Goal: Information Seeking & Learning: Learn about a topic

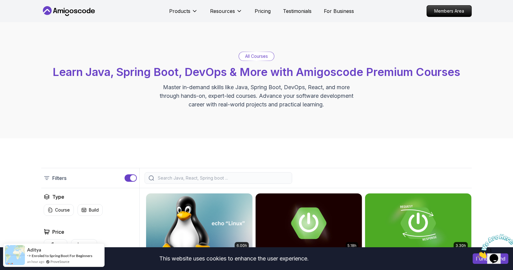
click at [243, 43] on div "All Courses Learn Java, Spring Boot, DevOps & More with Amigoscode Premium Cour…" at bounding box center [256, 80] width 513 height 116
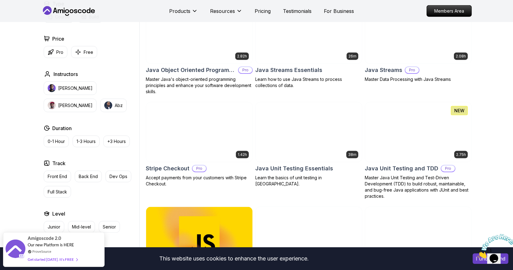
scroll to position [963, 0]
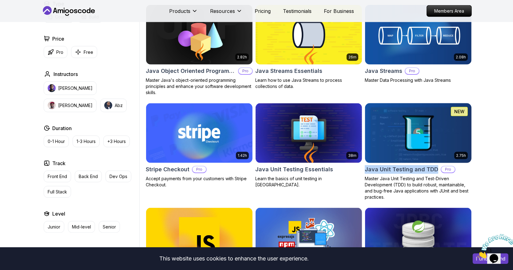
drag, startPoint x: 364, startPoint y: 169, endPoint x: 434, endPoint y: 173, distance: 70.5
click at [434, 173] on div "6.00h Linux Fundamentals Pro Learn the fundamentals of Linux and how to use the…" at bounding box center [309, 16] width 326 height 1572
copy h2 "Java Unit Testing and TDD"
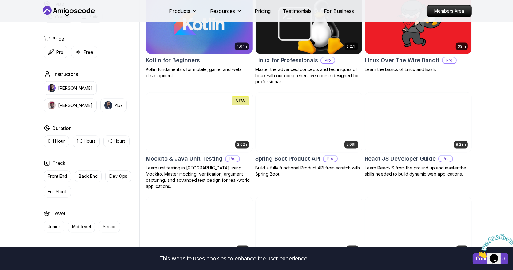
scroll to position [1267, 0]
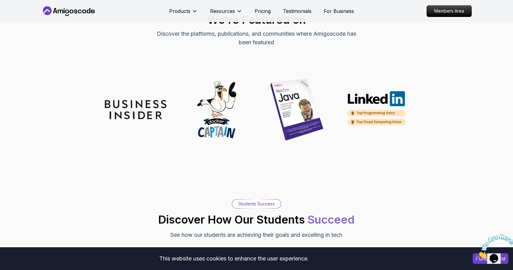
scroll to position [1832, 0]
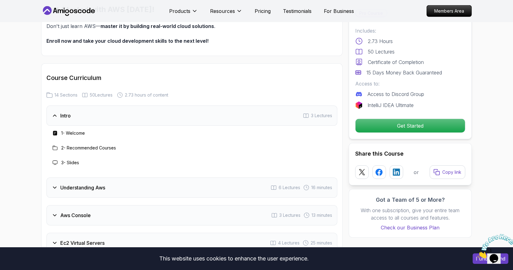
scroll to position [709, 0]
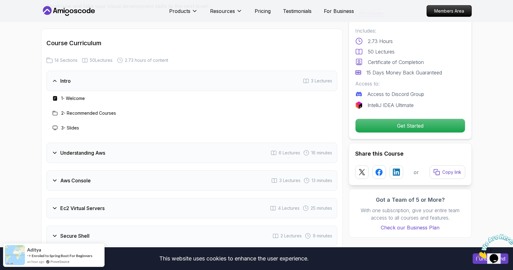
click at [123, 155] on div "Understanding Aws 6 Lectures 16 minutes" at bounding box center [191, 153] width 291 height 20
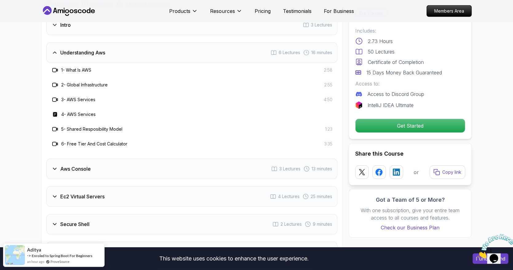
click at [89, 161] on div "Aws Console 3 Lectures 13 minutes" at bounding box center [191, 169] width 291 height 20
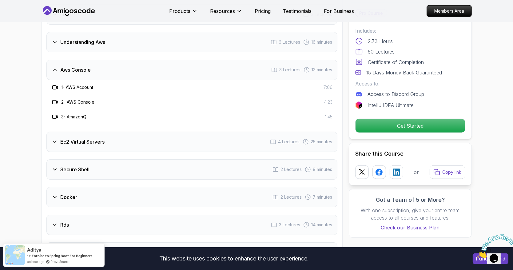
scroll to position [776, 0]
click at [90, 142] on h3 "Ec2 Virtual Servers" at bounding box center [82, 140] width 44 height 7
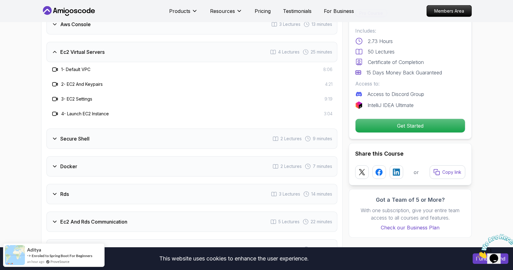
click at [87, 136] on h3 "Secure Shell" at bounding box center [74, 138] width 29 height 7
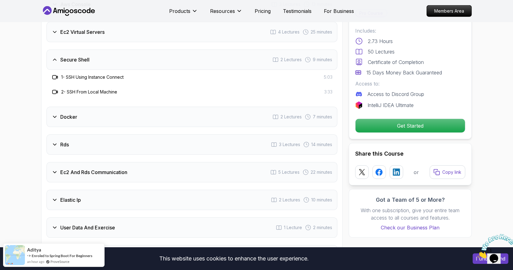
scroll to position [843, 0]
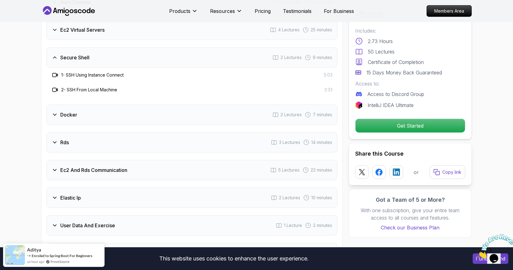
click at [87, 117] on div "Docker 2 Lectures 7 minutes" at bounding box center [191, 115] width 291 height 20
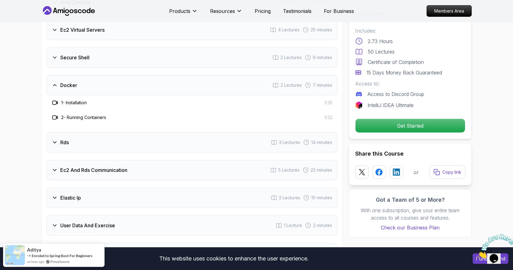
scroll to position [854, 0]
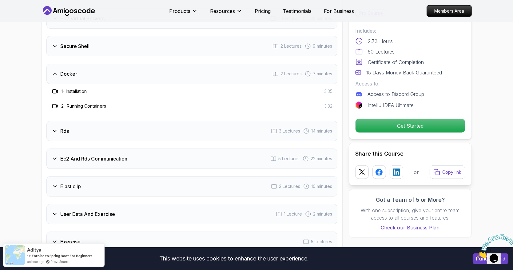
click at [76, 129] on div "Rds 3 Lectures 14 minutes" at bounding box center [191, 131] width 291 height 20
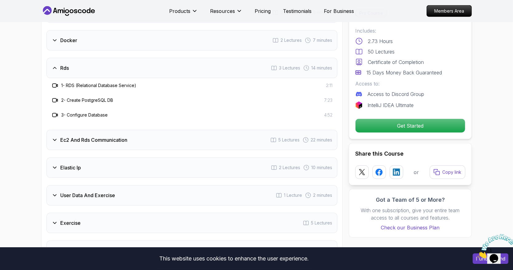
click at [88, 141] on h3 "Ec2 And Rds Communication" at bounding box center [93, 139] width 67 height 7
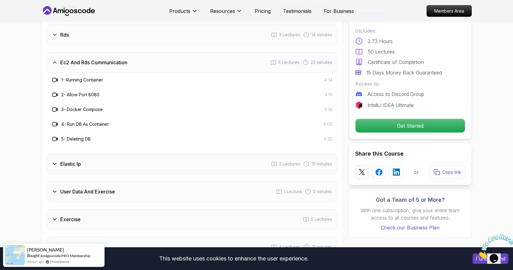
scroll to position [921, 0]
click at [114, 165] on div "Elastic Ip 2 Lectures 10 minutes" at bounding box center [191, 163] width 291 height 20
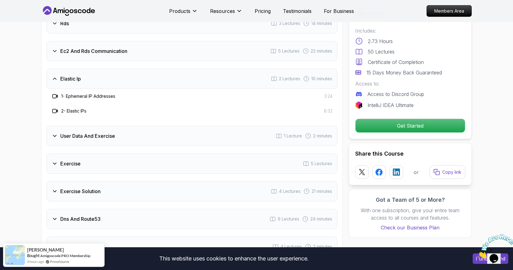
scroll to position [944, 0]
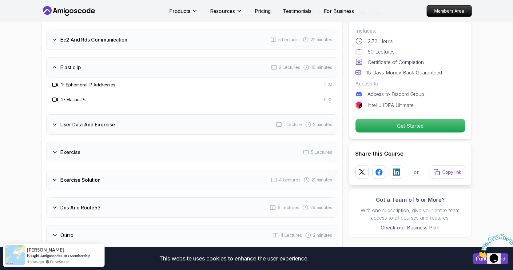
click at [110, 130] on div "User Data And Exercise 1 Lecture 2 minutes" at bounding box center [191, 124] width 291 height 20
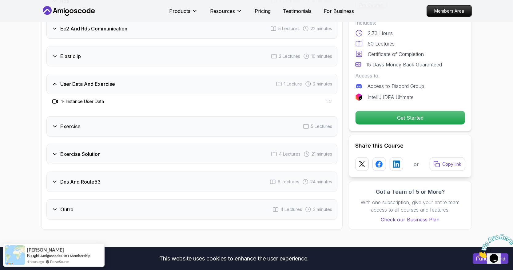
scroll to position [966, 0]
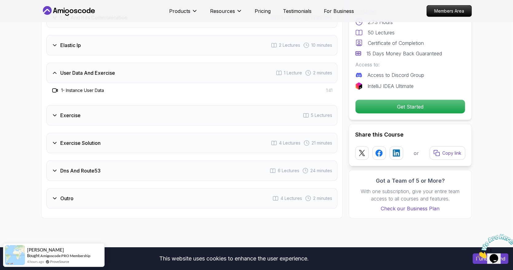
click at [200, 125] on div "Intro 3 Lectures Understanding Aws 6 Lectures 16 minutes Aws Console 3 Lectures…" at bounding box center [191, 11] width 291 height 395
click at [158, 136] on div "Exercise Solution 4 Lectures 21 minutes" at bounding box center [191, 143] width 291 height 20
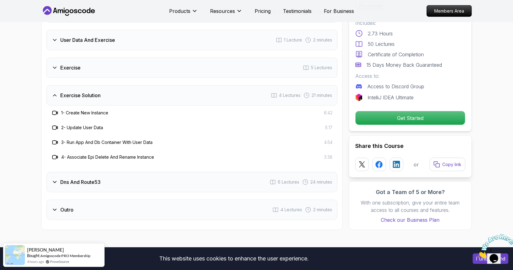
scroll to position [1000, 0]
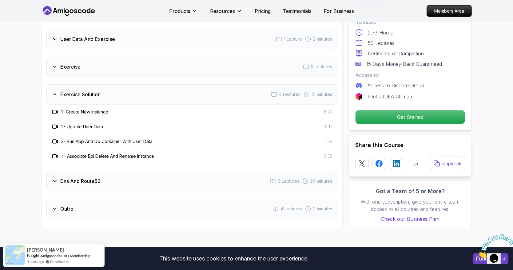
click at [111, 175] on div "Dns And Route53 6 Lectures 24 minutes" at bounding box center [191, 181] width 291 height 20
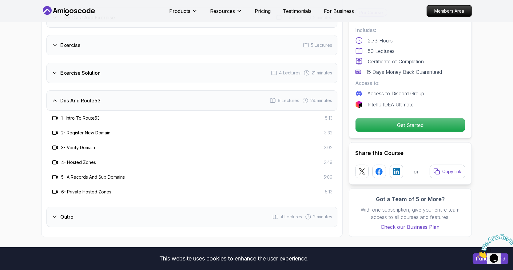
scroll to position [1011, 0]
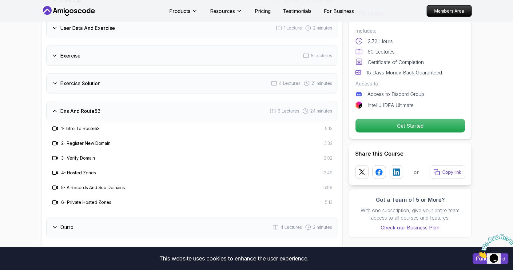
click at [133, 91] on div "Exercise Solution 4 Lectures 21 minutes" at bounding box center [191, 83] width 291 height 20
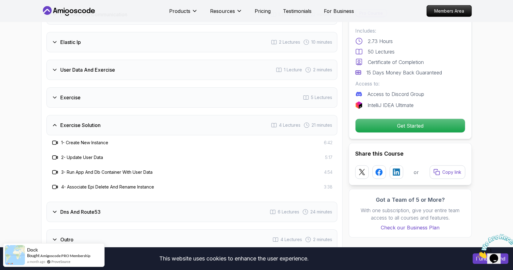
scroll to position [955, 0]
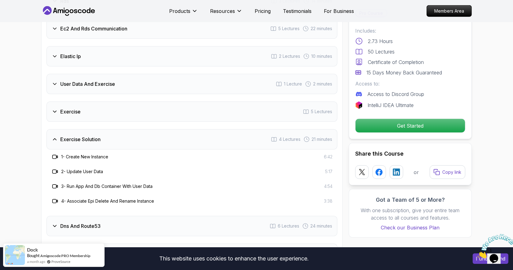
click at [126, 87] on div "User Data And Exercise 1 Lecture 2 minutes" at bounding box center [191, 84] width 291 height 20
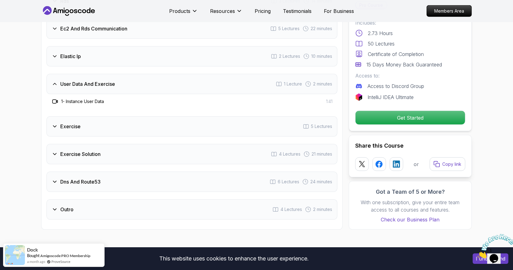
click at [108, 56] on div "Elastic Ip 2 Lectures 10 minutes" at bounding box center [191, 56] width 291 height 20
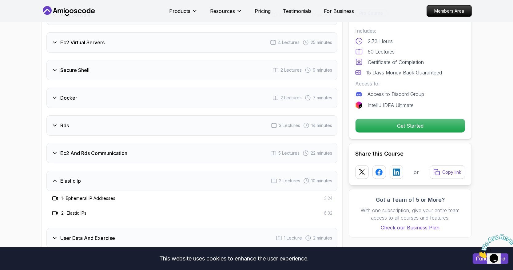
scroll to position [830, 0]
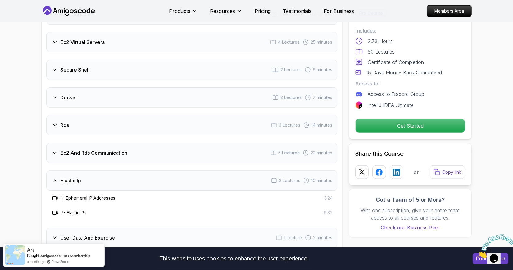
click at [86, 120] on div "Rds 3 Lectures 14 minutes" at bounding box center [191, 125] width 291 height 20
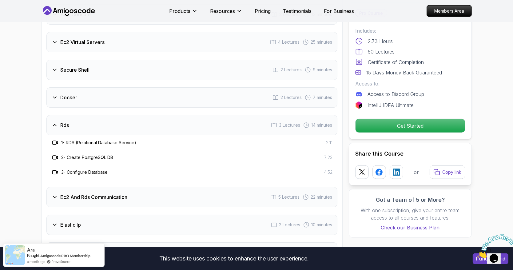
click at [85, 195] on h3 "Ec2 And Rds Communication" at bounding box center [93, 196] width 67 height 7
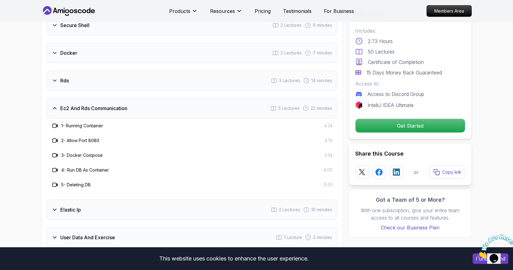
scroll to position [886, 0]
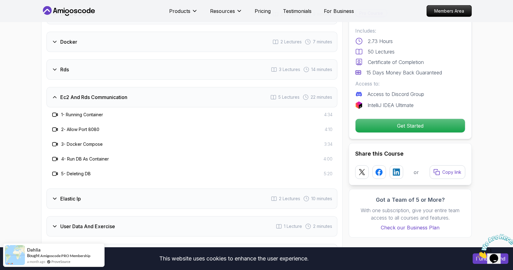
click at [84, 118] on div "1 - Running Container 4:34" at bounding box center [191, 114] width 291 height 15
drag, startPoint x: 76, startPoint y: 144, endPoint x: 79, endPoint y: 146, distance: 3.3
click at [79, 146] on h3 "3 - Docker Compose" at bounding box center [82, 144] width 42 height 6
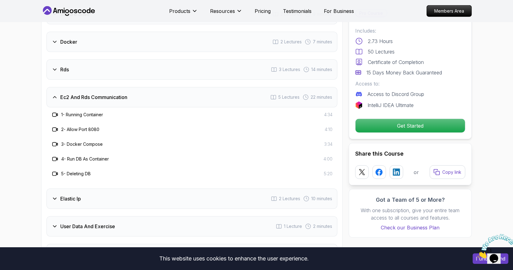
drag, startPoint x: 80, startPoint y: 160, endPoint x: 88, endPoint y: 161, distance: 8.2
click at [88, 161] on div "4 - Run DB As Container" at bounding box center [80, 158] width 58 height 7
click at [96, 176] on div "5 - Deleting DB 5:20" at bounding box center [191, 173] width 281 height 7
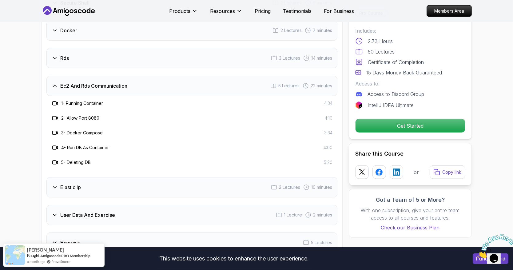
click at [70, 188] on h3 "Elastic Ip" at bounding box center [70, 187] width 21 height 7
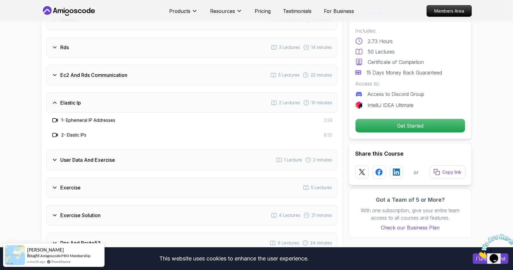
scroll to position [909, 0]
click at [85, 161] on h3 "User Data And Exercise" at bounding box center [87, 159] width 55 height 7
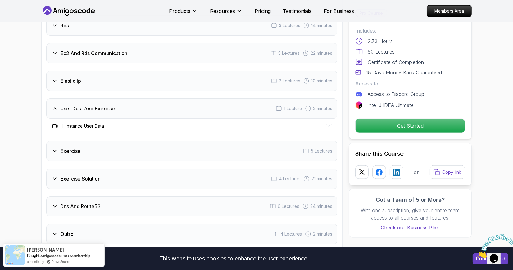
scroll to position [931, 0]
click at [105, 146] on div "Exercise 5 Lectures" at bounding box center [191, 150] width 291 height 20
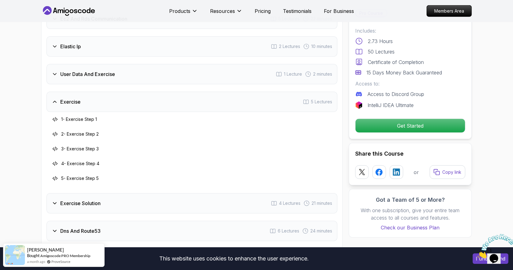
click at [90, 200] on h3 "Exercise Solution" at bounding box center [80, 203] width 40 height 7
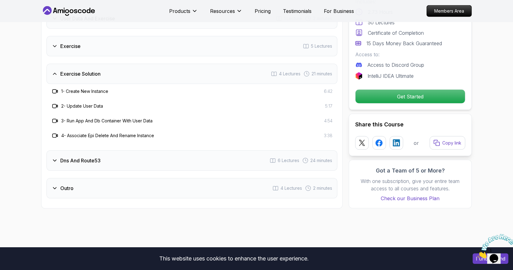
scroll to position [1021, 0]
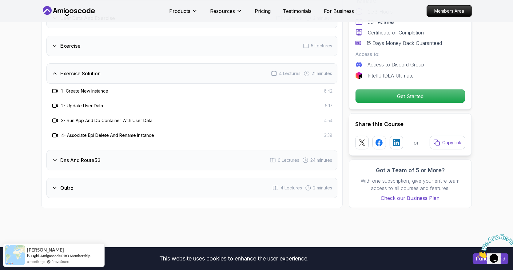
click at [86, 163] on div "Dns And Route53 6 Lectures 24 minutes" at bounding box center [191, 160] width 291 height 20
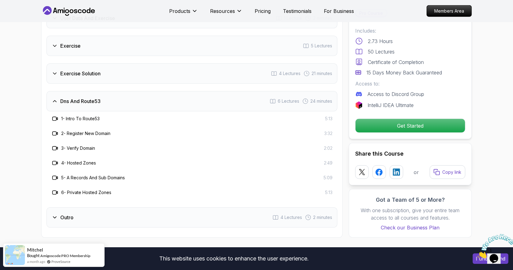
click at [128, 75] on div "Exercise Solution 4 Lectures 21 minutes" at bounding box center [191, 73] width 291 height 20
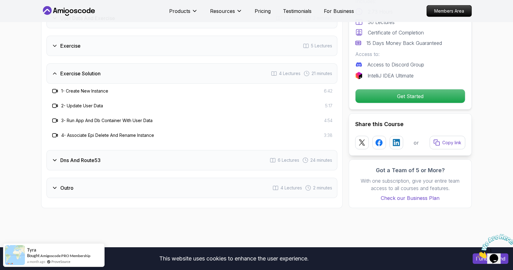
click at [123, 41] on div "Exercise 5 Lectures" at bounding box center [191, 46] width 291 height 20
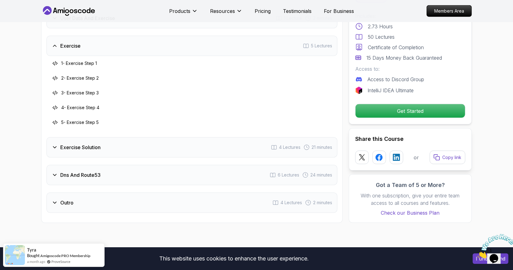
click at [129, 174] on div "Dns And Route53 6 Lectures 24 minutes" at bounding box center [191, 175] width 291 height 20
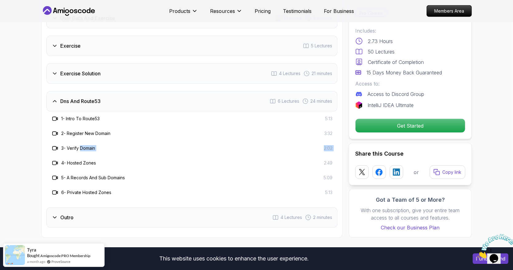
drag, startPoint x: 83, startPoint y: 145, endPoint x: 82, endPoint y: 158, distance: 13.0
click at [82, 158] on div "1 - Intro To Route53 5:13 2 - Register New Domain 3:32 3 - Verify Domain 2:02 4…" at bounding box center [191, 155] width 291 height 89
click at [81, 165] on div "4 - Hosted Zones" at bounding box center [73, 162] width 45 height 7
drag, startPoint x: 79, startPoint y: 163, endPoint x: 81, endPoint y: 178, distance: 15.5
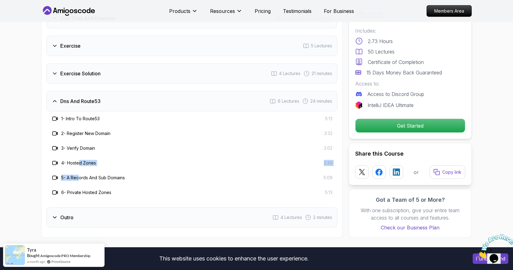
click at [81, 178] on div "1 - Intro To Route53 5:13 2 - Register New Domain 3:32 3 - Verify Domain 2:02 4…" at bounding box center [191, 155] width 291 height 89
click at [81, 178] on h3 "5 - A Records And Sub Domains" at bounding box center [93, 178] width 64 height 6
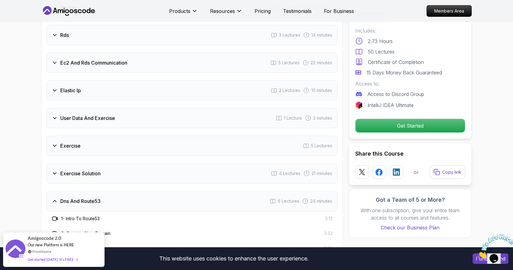
scroll to position [920, 0]
click at [118, 119] on div "User Data And Exercise 1 Lecture 2 minutes" at bounding box center [191, 119] width 291 height 20
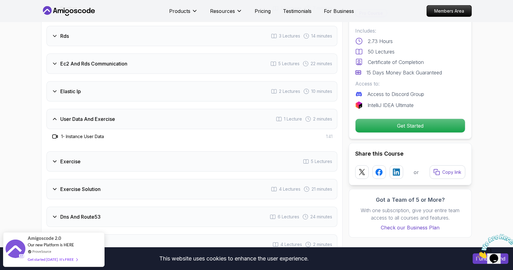
click at [112, 95] on div "Elastic Ip 2 Lectures 10 minutes" at bounding box center [191, 91] width 291 height 20
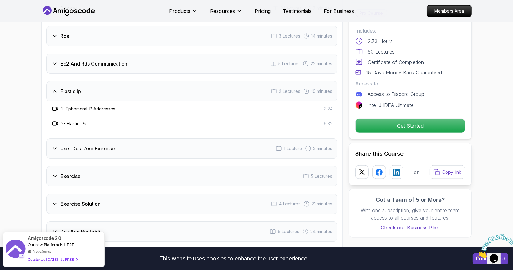
click at [137, 66] on div "Ec2 And Rds Communication 5 Lectures 22 minutes" at bounding box center [191, 64] width 291 height 20
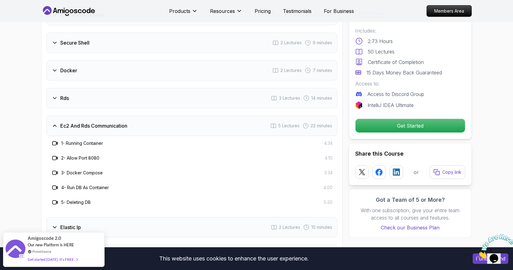
scroll to position [842, 0]
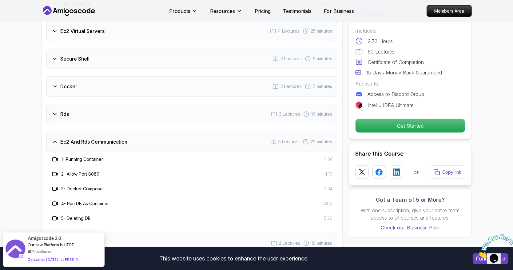
click at [137, 119] on div "Rds 3 Lectures 14 minutes" at bounding box center [191, 114] width 291 height 20
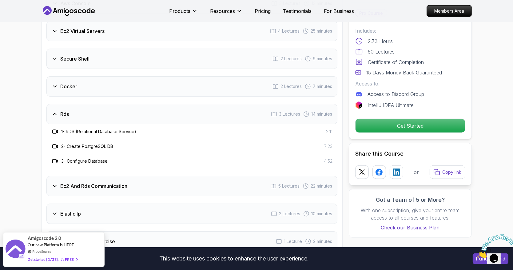
click at [150, 91] on div "Docker 2 Lectures 7 minutes" at bounding box center [191, 86] width 291 height 20
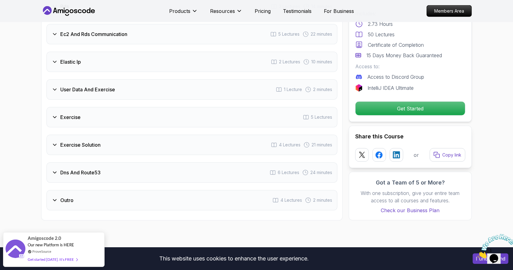
scroll to position [998, 0]
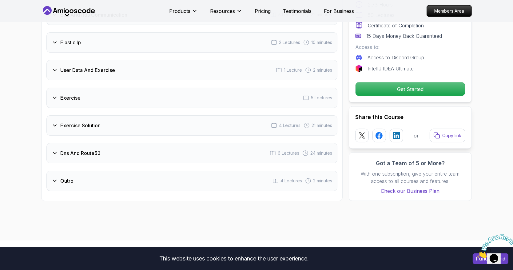
click at [117, 150] on div "Dns And Route53 6 Lectures 24 minutes" at bounding box center [191, 153] width 291 height 20
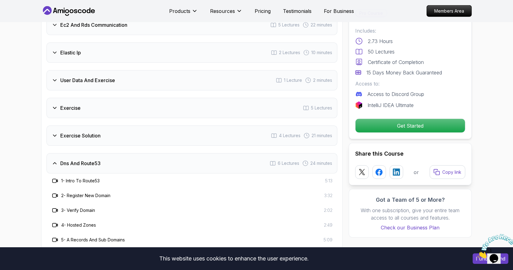
scroll to position [958, 0]
click at [109, 112] on div "Exercise 5 Lectures" at bounding box center [191, 109] width 291 height 20
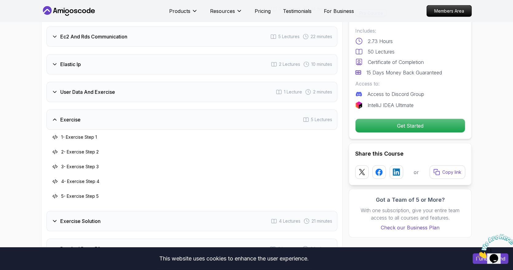
scroll to position [946, 0]
click at [114, 89] on h3 "User Data And Exercise" at bounding box center [87, 92] width 55 height 7
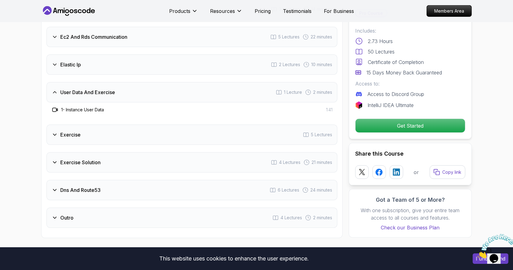
click at [114, 70] on div "Elastic Ip 2 Lectures 10 minutes" at bounding box center [191, 64] width 291 height 20
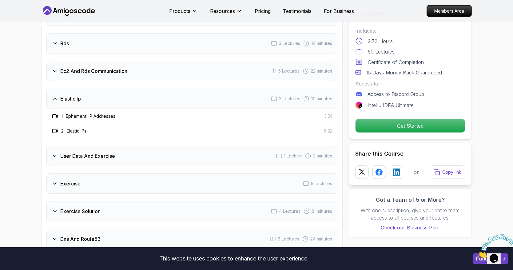
scroll to position [902, 0]
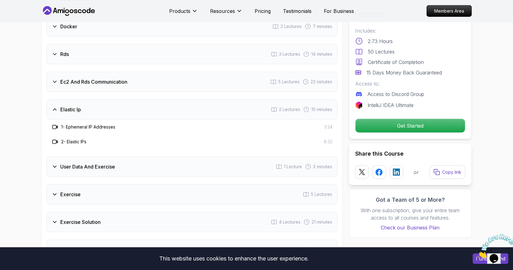
click at [110, 90] on div "Ec2 And Rds Communication 5 Lectures 22 minutes" at bounding box center [191, 82] width 291 height 20
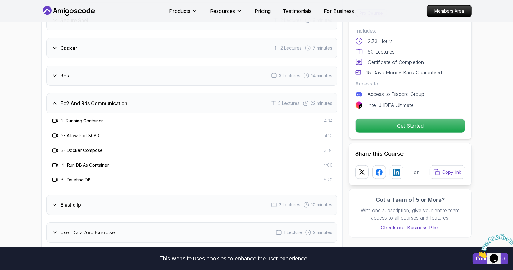
scroll to position [879, 0]
click at [74, 123] on h3 "1 - Running Container" at bounding box center [82, 121] width 42 height 6
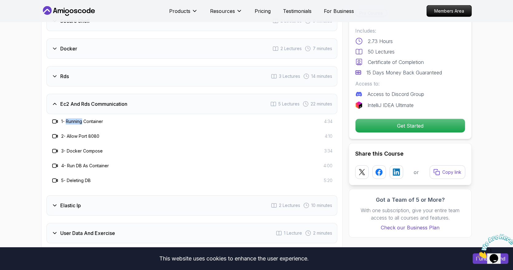
click at [74, 123] on h3 "1 - Running Container" at bounding box center [82, 121] width 42 height 6
click at [81, 120] on h3 "1 - Running Container" at bounding box center [82, 121] width 42 height 6
drag, startPoint x: 81, startPoint y: 120, endPoint x: 92, endPoint y: 118, distance: 11.8
click at [92, 118] on h3 "1 - Running Container" at bounding box center [82, 121] width 42 height 6
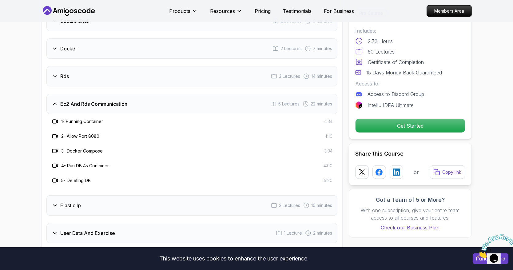
drag, startPoint x: 71, startPoint y: 134, endPoint x: 92, endPoint y: 133, distance: 20.4
click at [92, 133] on h3 "2 - Allow Port 8080" at bounding box center [80, 136] width 38 height 6
drag, startPoint x: 77, startPoint y: 152, endPoint x: 93, endPoint y: 151, distance: 16.3
click at [93, 151] on h3 "3 - Docker Compose" at bounding box center [82, 151] width 42 height 6
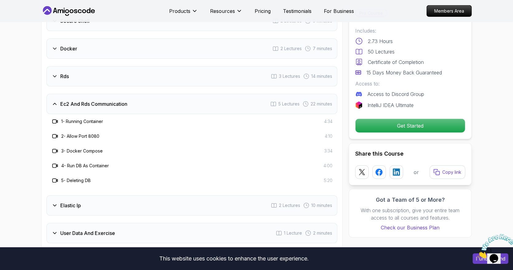
click at [93, 151] on h3 "3 - Docker Compose" at bounding box center [82, 151] width 42 height 6
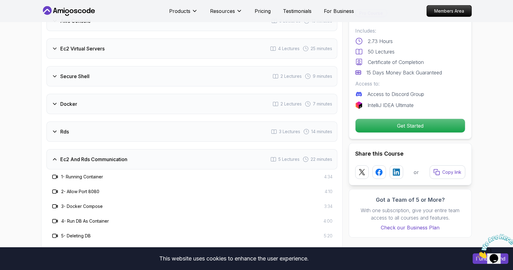
scroll to position [823, 0]
click at [81, 135] on div "Rds 3 Lectures 14 minutes" at bounding box center [191, 132] width 291 height 20
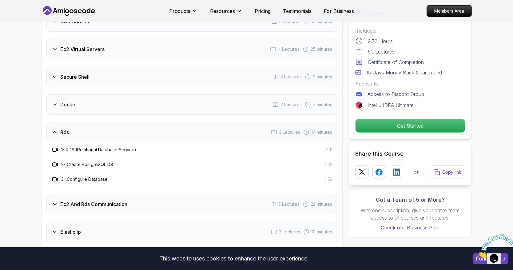
click at [91, 199] on div "Ec2 And Rds Communication 5 Lectures 22 minutes" at bounding box center [191, 204] width 291 height 20
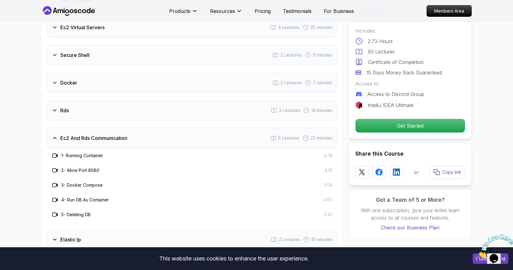
scroll to position [846, 0]
click at [99, 55] on div "Secure Shell 2 Lectures 9 minutes" at bounding box center [191, 54] width 291 height 20
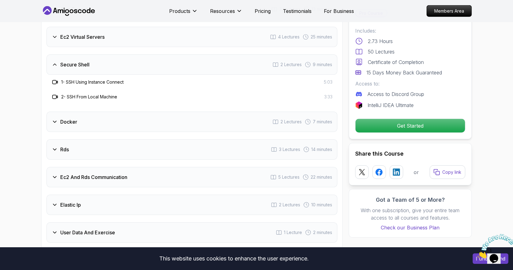
scroll to position [834, 0]
click at [100, 38] on h3 "Ec2 Virtual Servers" at bounding box center [82, 37] width 44 height 7
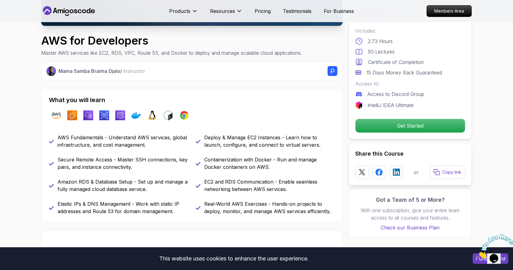
scroll to position [0, 0]
